Goal: Transaction & Acquisition: Purchase product/service

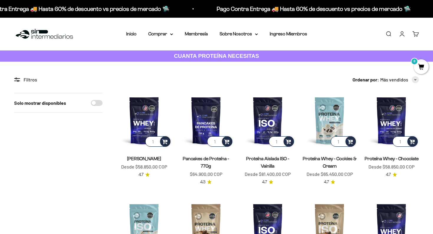
scroll to position [25, 0]
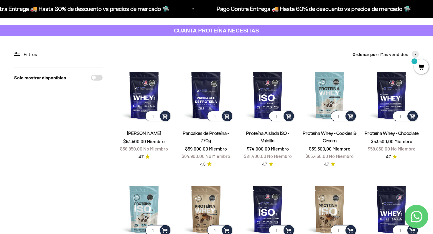
click at [27, 52] on div "Filtros" at bounding box center [58, 54] width 88 height 8
click at [17, 55] on circle at bounding box center [17, 55] width 1 height 1
click at [16, 54] on icon at bounding box center [17, 54] width 6 height 4
click at [97, 76] on input "Solo mostrar disponibles" at bounding box center [97, 78] width 12 height 6
checkbox input "true"
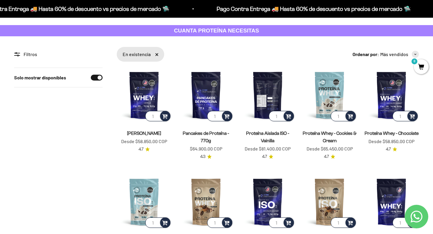
click at [277, 89] on img at bounding box center [267, 94] width 55 height 55
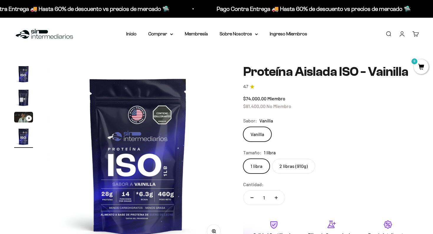
scroll to position [0, 566]
